Goal: Transaction & Acquisition: Purchase product/service

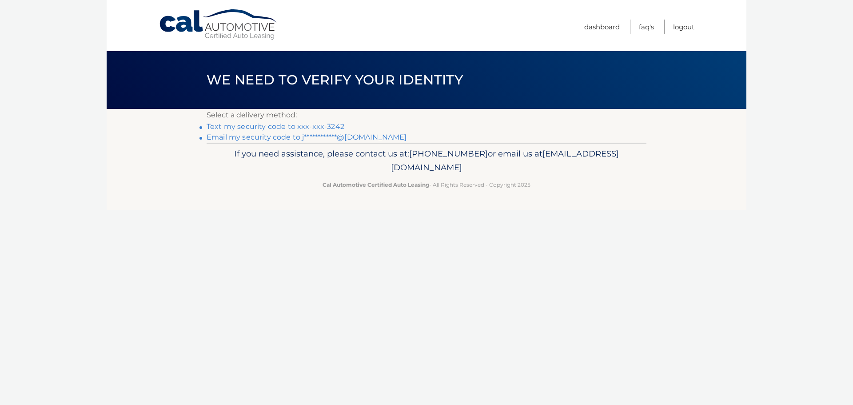
click at [309, 124] on link "Text my security code to xxx-xxx-3242" at bounding box center [276, 126] width 138 height 8
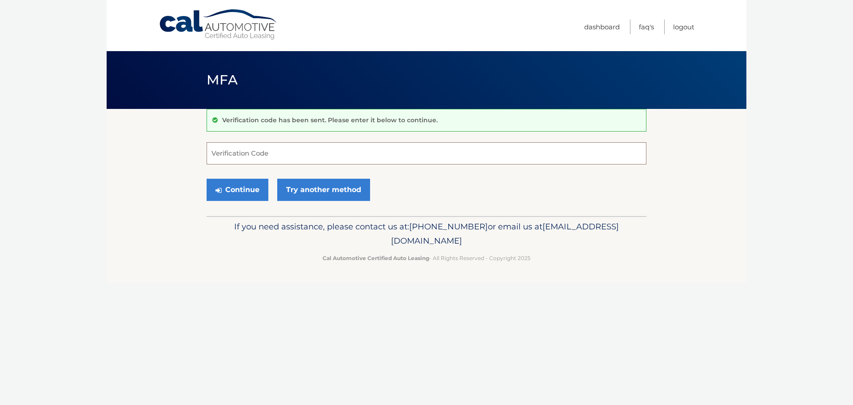
click at [244, 148] on input "Verification Code" at bounding box center [427, 153] width 440 height 22
type input "850568"
click at [207, 179] on button "Continue" at bounding box center [238, 190] width 62 height 22
click at [240, 193] on button "Continue" at bounding box center [238, 190] width 62 height 22
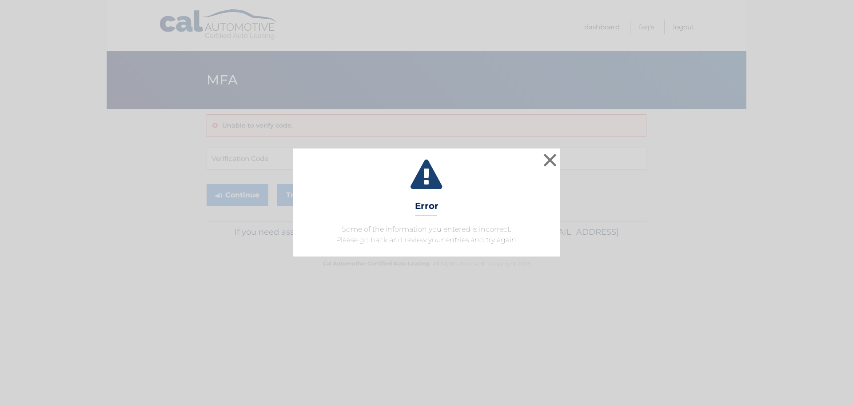
click at [245, 164] on div "× Error Some of the information you entered is incorrect. Please go back and re…" at bounding box center [427, 202] width 846 height 108
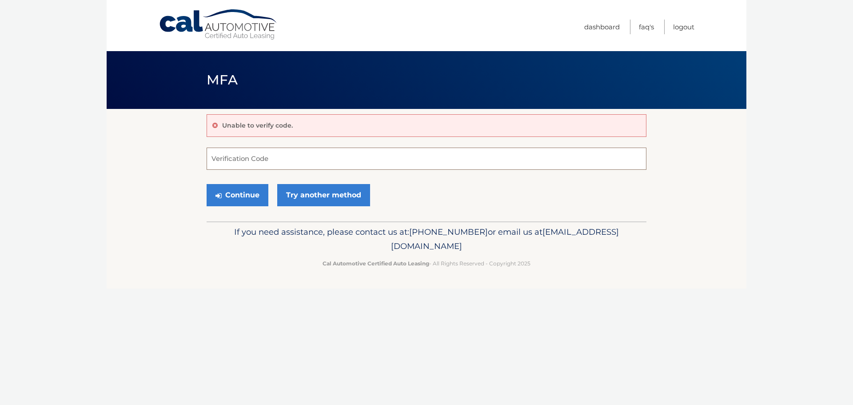
click at [248, 159] on input "Verification Code" at bounding box center [427, 159] width 440 height 22
click at [251, 151] on input "Verification Code" at bounding box center [427, 159] width 440 height 22
click at [240, 164] on input "Verification Code" at bounding box center [427, 159] width 440 height 22
click at [226, 160] on input "Verification Code" at bounding box center [427, 159] width 440 height 22
type input "850568"
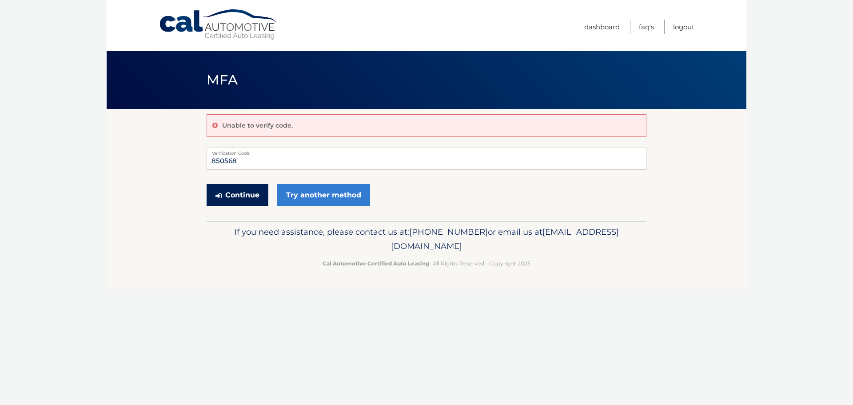
click at [250, 197] on button "Continue" at bounding box center [238, 195] width 62 height 22
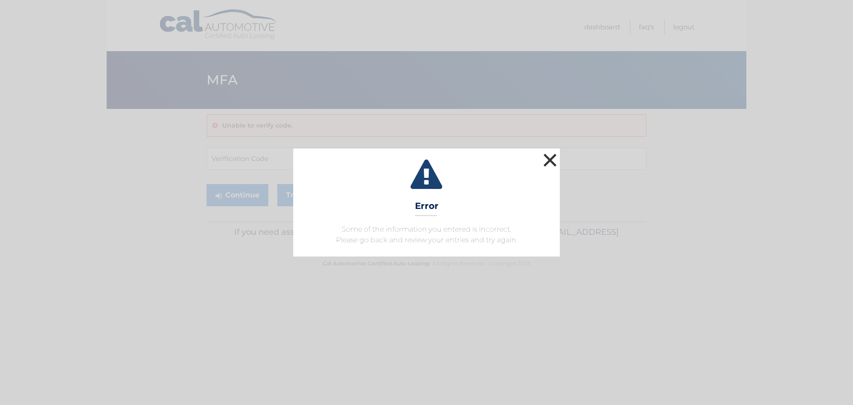
click at [557, 162] on button "×" at bounding box center [550, 160] width 18 height 18
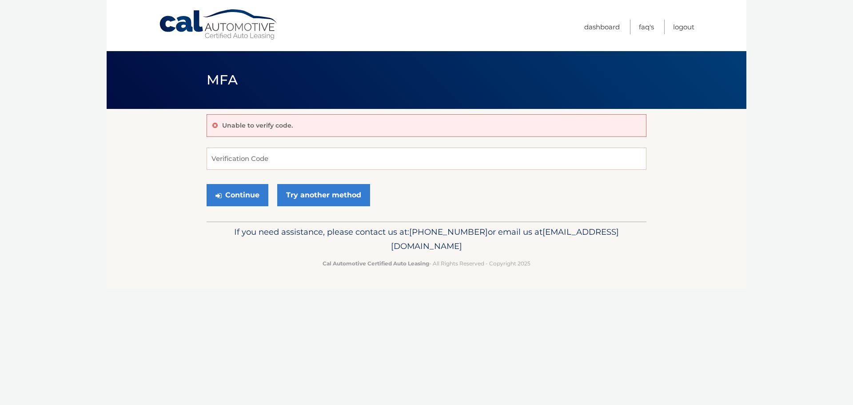
drag, startPoint x: 304, startPoint y: 210, endPoint x: 309, endPoint y: 200, distance: 11.1
click at [304, 209] on div "Continue Try another method" at bounding box center [427, 195] width 440 height 30
click at [309, 200] on link "Try another method" at bounding box center [323, 195] width 93 height 22
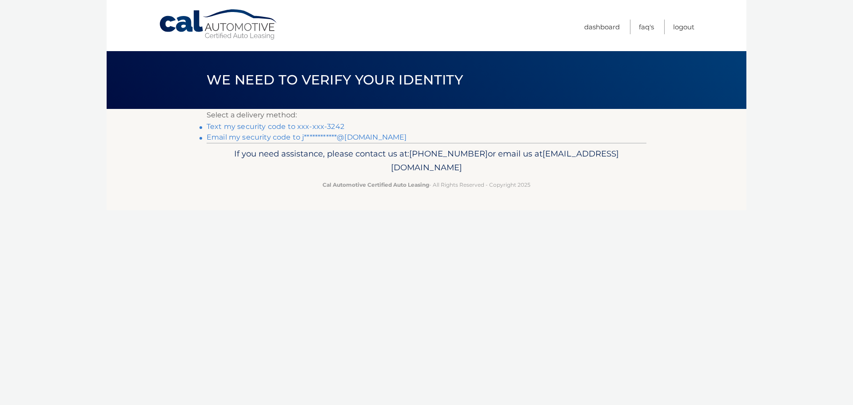
click at [261, 126] on link "Text my security code to xxx-xxx-3242" at bounding box center [276, 126] width 138 height 8
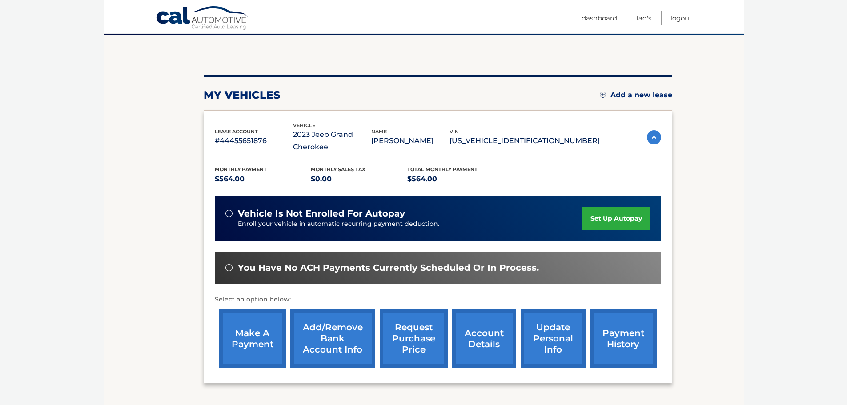
scroll to position [133, 0]
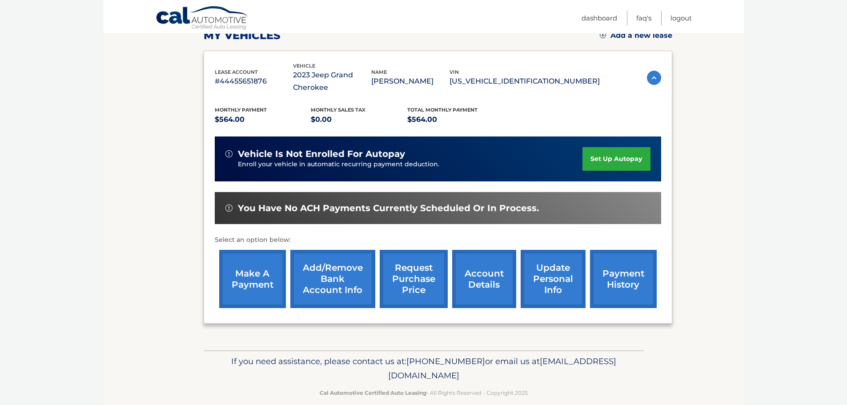
click at [268, 292] on link "make a payment" at bounding box center [252, 279] width 67 height 58
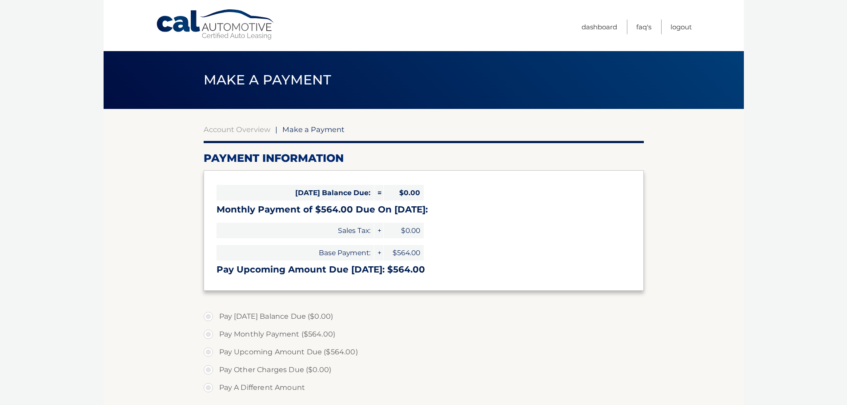
select select "OTZhZjRkN2YtYjQzNS00ZWRiLWI1NjktOTQ0MzU1YjE0YTdl"
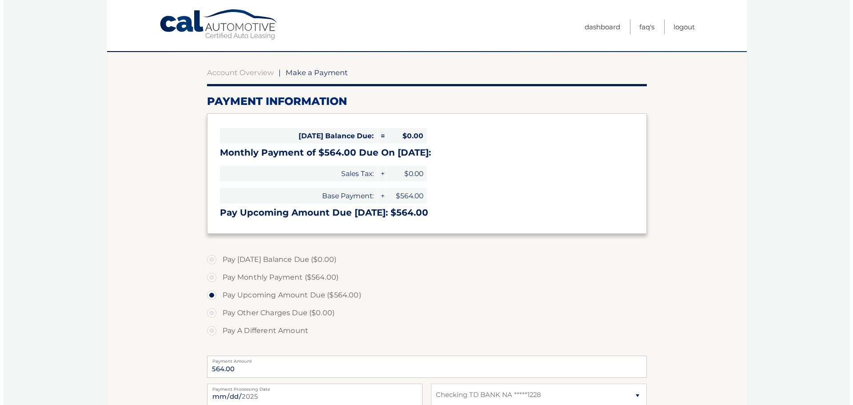
scroll to position [178, 0]
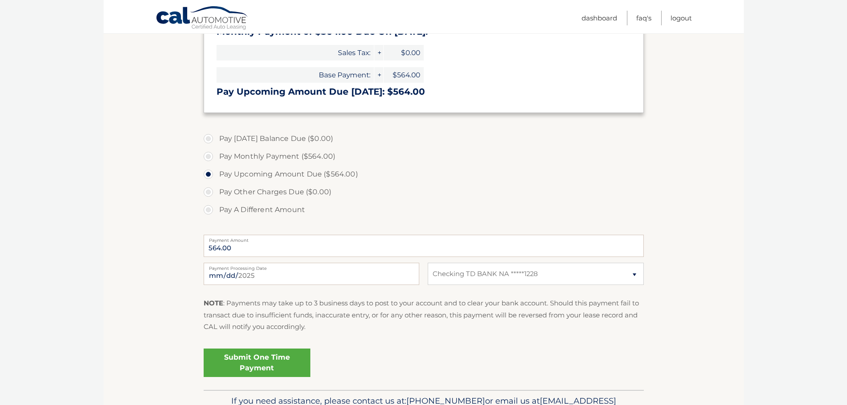
click at [291, 362] on link "Submit One Time Payment" at bounding box center [257, 362] width 107 height 28
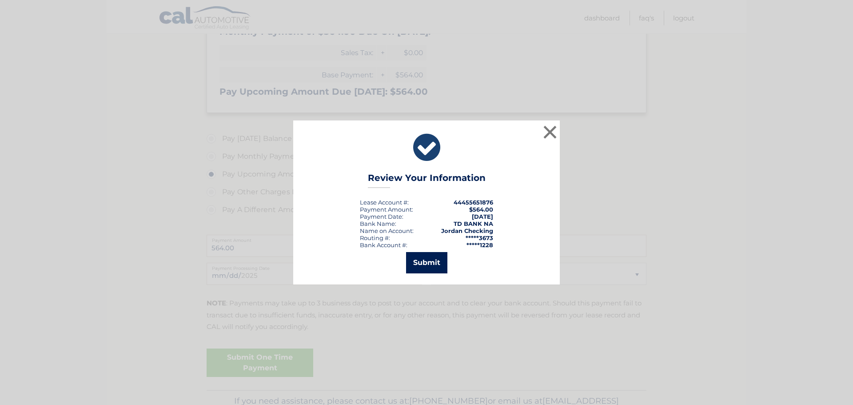
click at [423, 269] on button "Submit" at bounding box center [426, 262] width 41 height 21
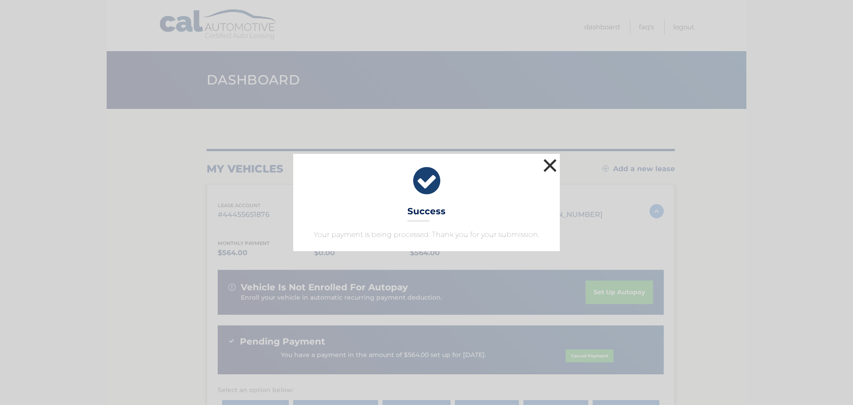
click at [549, 168] on button "×" at bounding box center [550, 165] width 18 height 18
